Goal: Obtain resource: Obtain resource

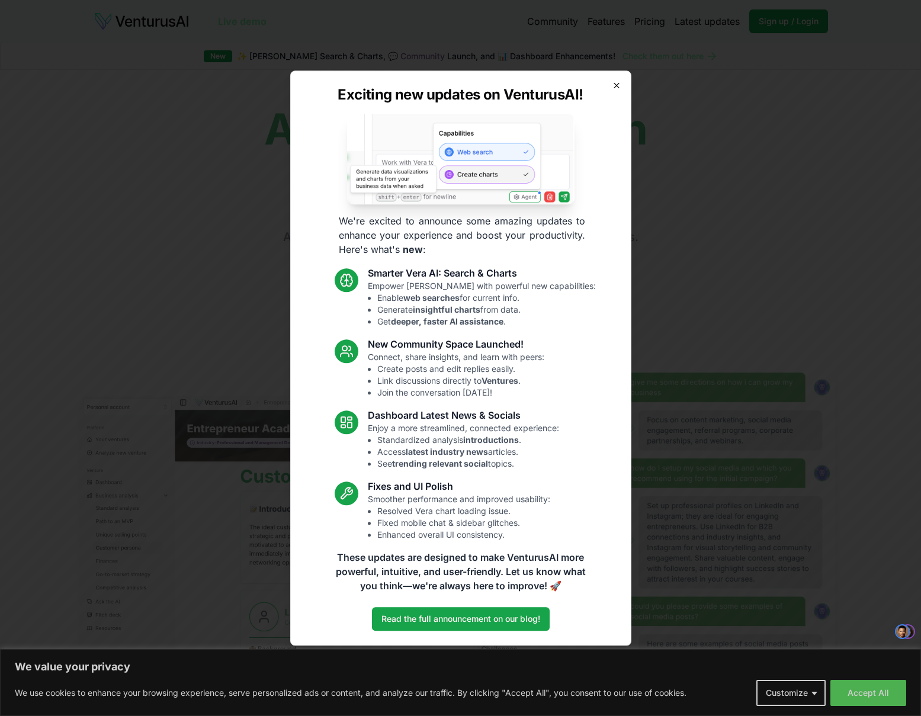
click at [617, 82] on icon "button" at bounding box center [616, 85] width 9 height 9
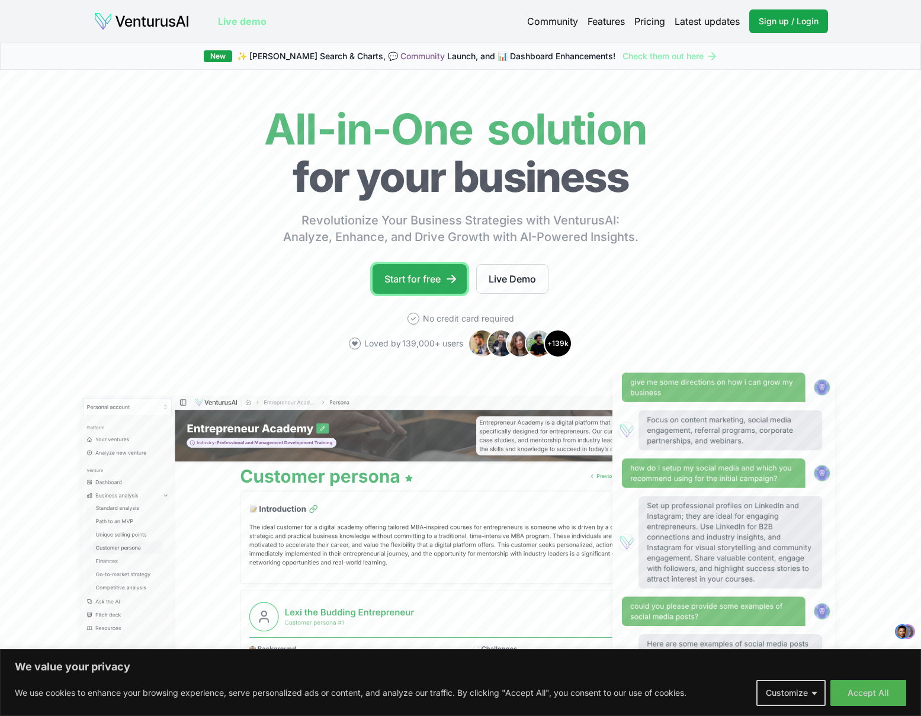
click at [427, 286] on link "Start for free" at bounding box center [420, 279] width 94 height 30
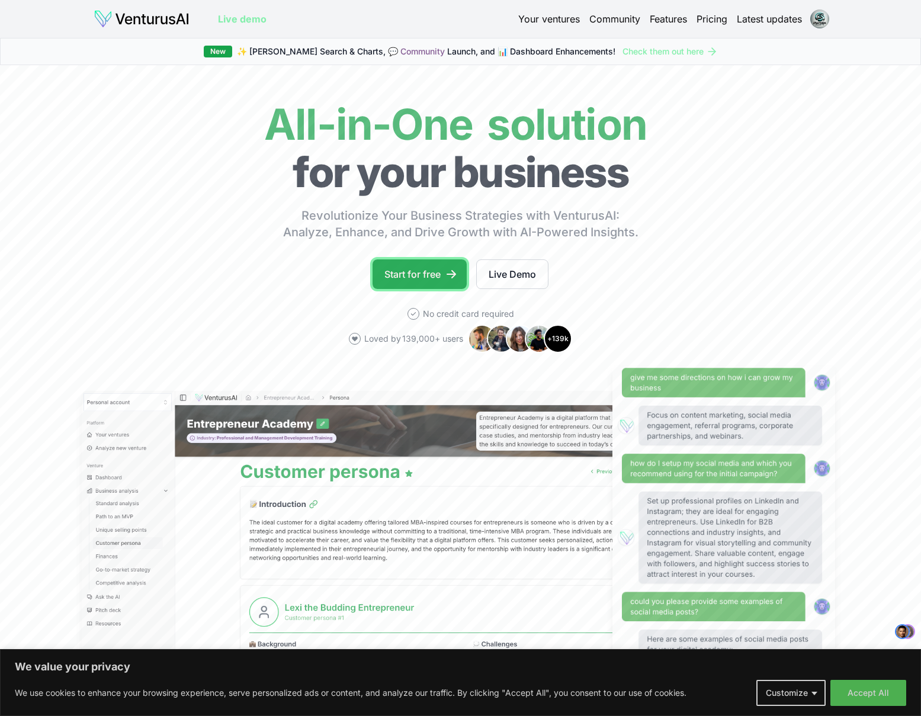
click at [414, 280] on link "Start for free" at bounding box center [420, 275] width 94 height 30
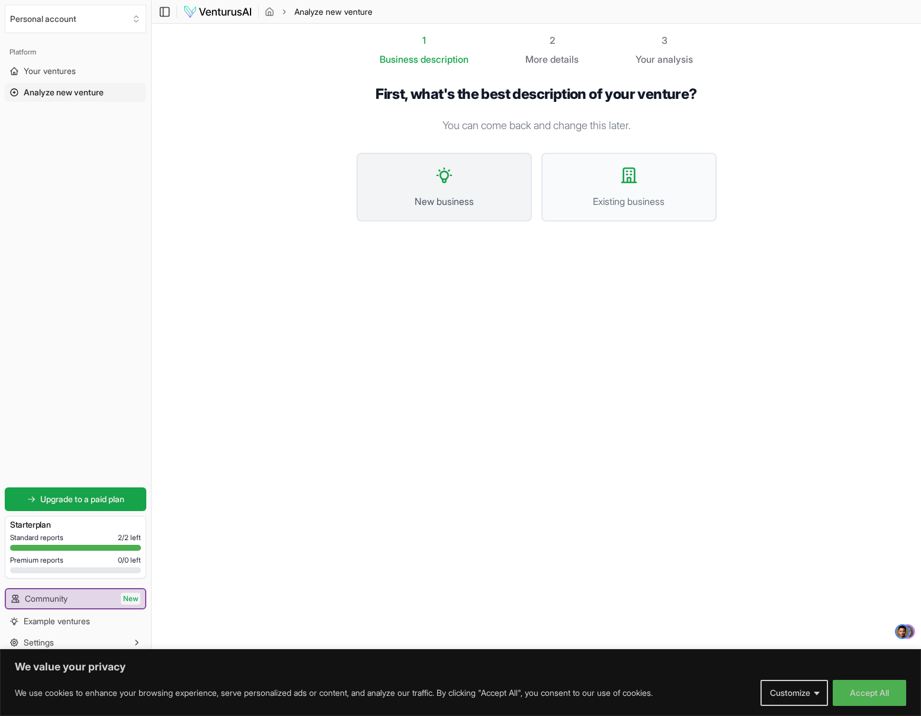
click at [450, 187] on button "New business" at bounding box center [444, 187] width 175 height 69
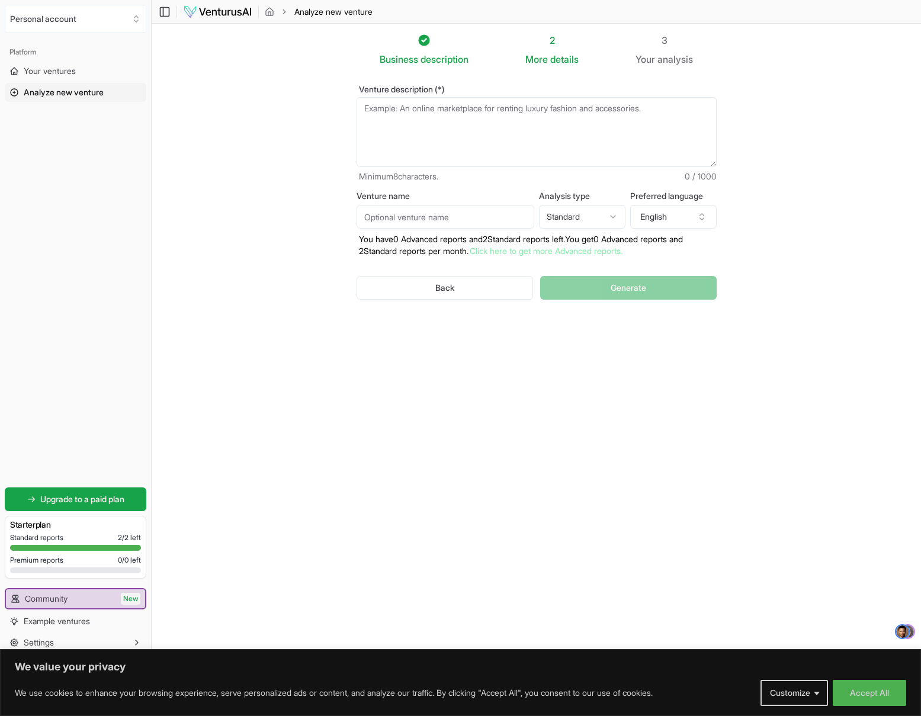
click at [424, 115] on textarea "Venture description (*)" at bounding box center [537, 132] width 360 height 70
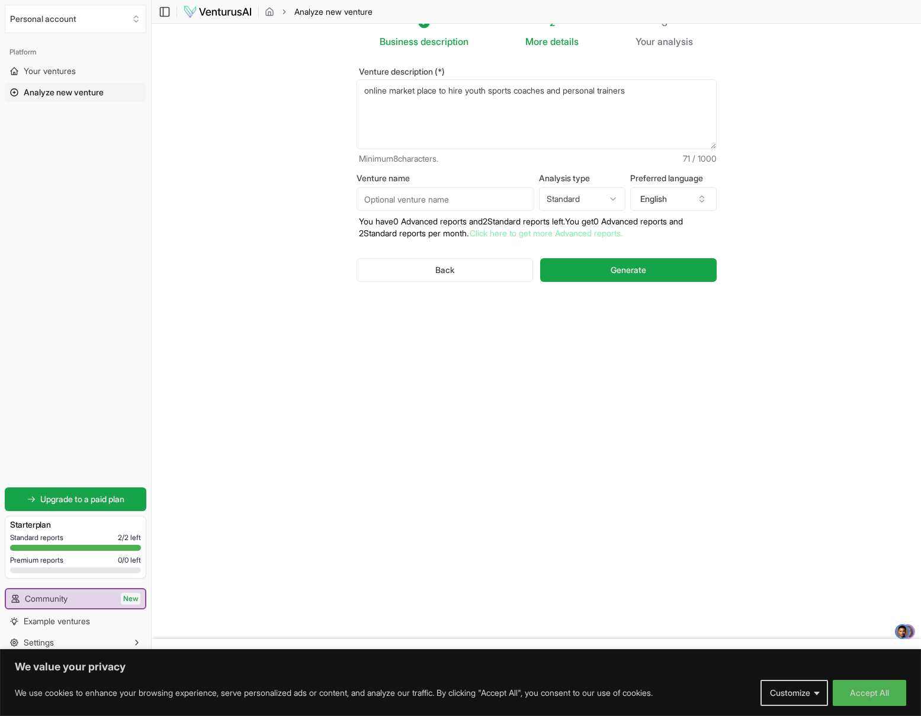
type textarea "online market place to hire youth sports coaches and personal trainers"
click at [424, 203] on input "Venture name" at bounding box center [446, 199] width 178 height 24
type input "f"
click at [433, 203] on input "The Foundry Atheletics" at bounding box center [446, 199] width 178 height 24
type input "The Foundry Athletics"
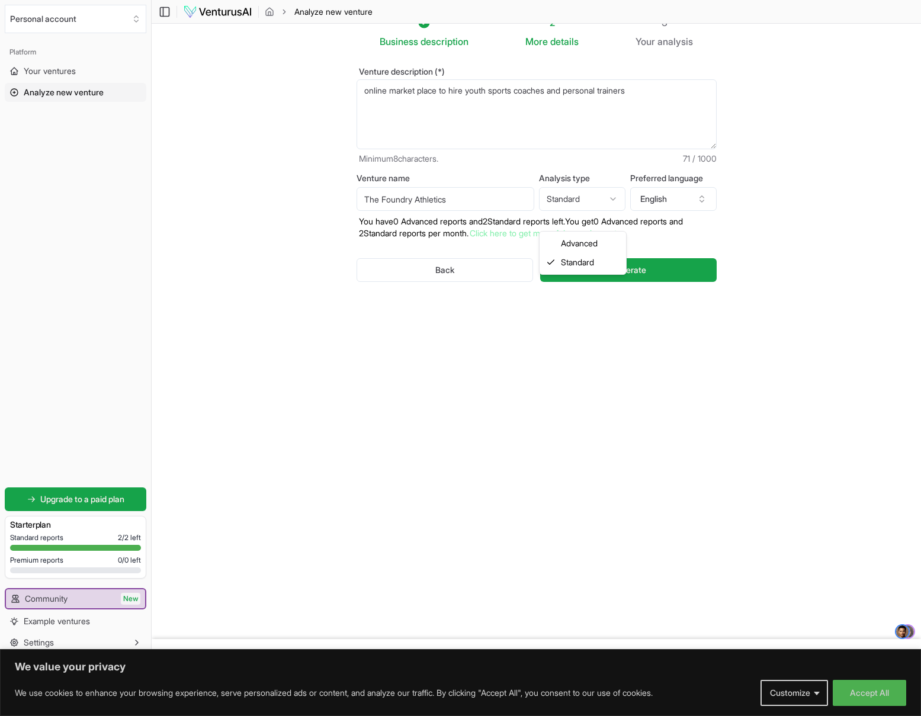
scroll to position [0, 0]
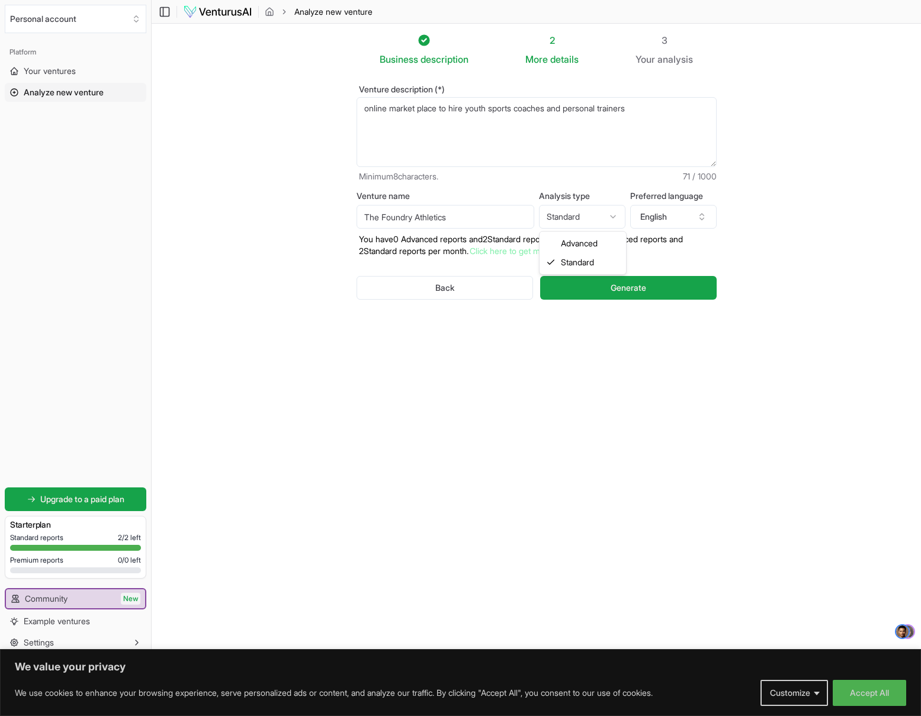
click at [604, 200] on html "We value your privacy We use cookies to enhance your browsing experience, serve…" at bounding box center [460, 358] width 921 height 716
click at [635, 284] on span "Generate" at bounding box center [629, 288] width 36 height 12
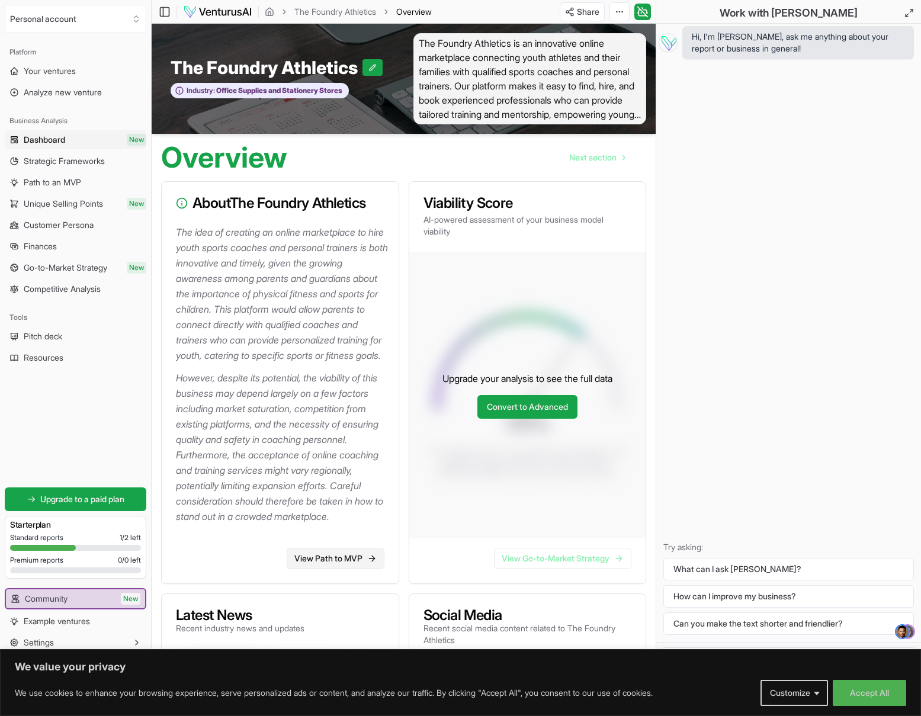
click at [343, 569] on link "View Path to MVP" at bounding box center [336, 558] width 98 height 21
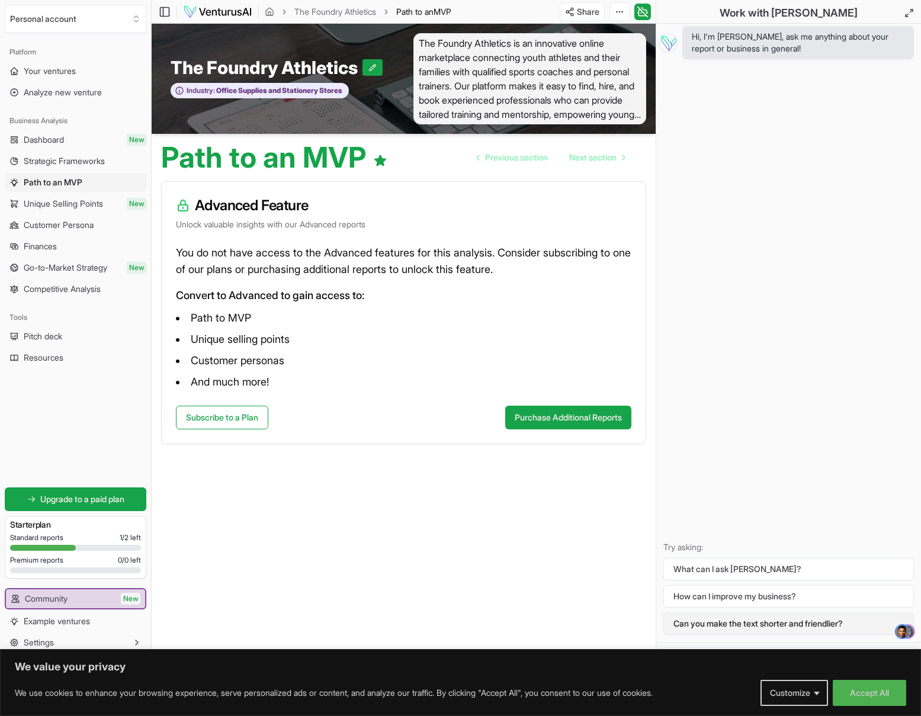
click at [839, 624] on button "Can you make the text shorter and friendlier?" at bounding box center [789, 624] width 251 height 23
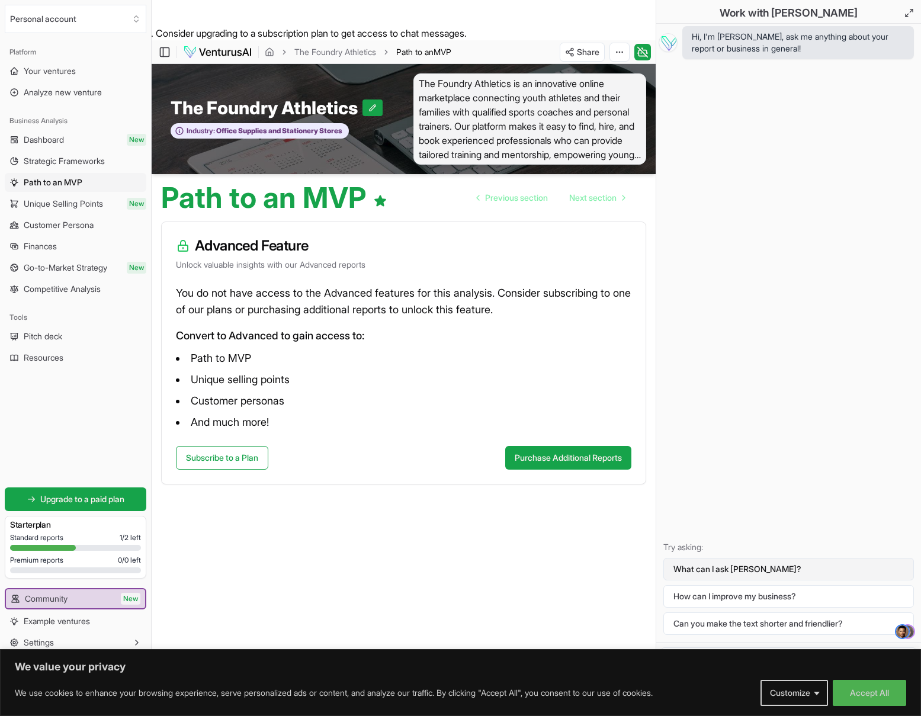
click at [741, 571] on button "What can I ask Vera?" at bounding box center [789, 569] width 251 height 23
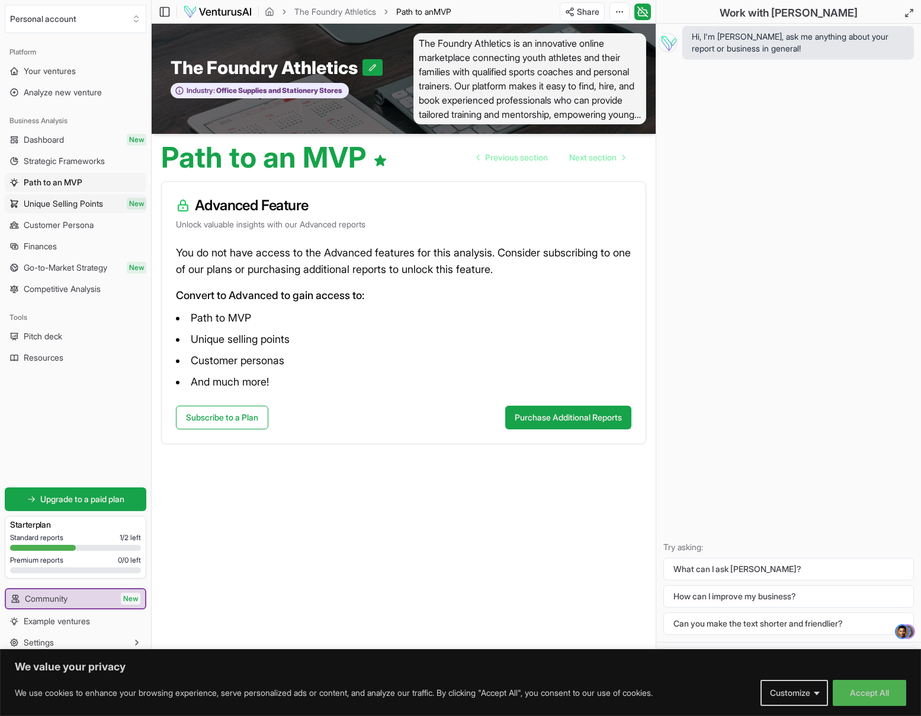
click at [72, 204] on span "Unique Selling Points" at bounding box center [63, 204] width 79 height 12
